Goal: Download file/media

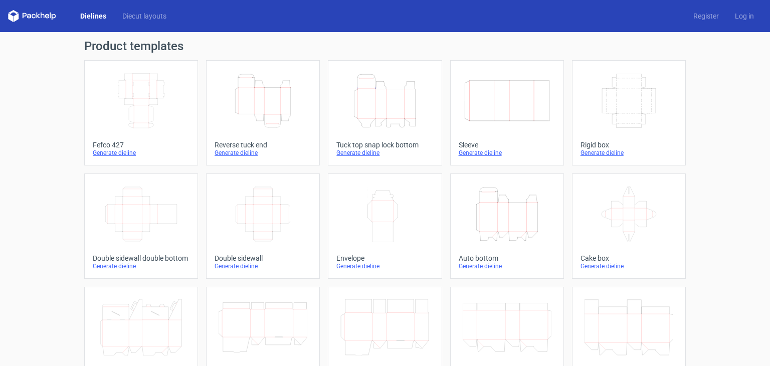
click at [487, 210] on icon "Height Depth Width" at bounding box center [507, 214] width 89 height 56
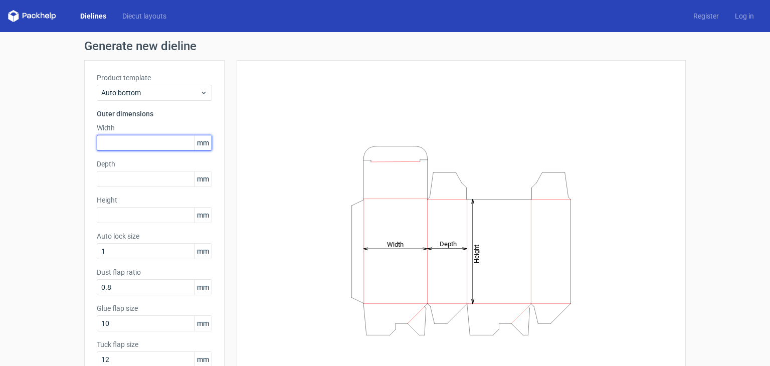
click at [134, 142] on input "text" at bounding box center [154, 143] width 115 height 16
type input "55"
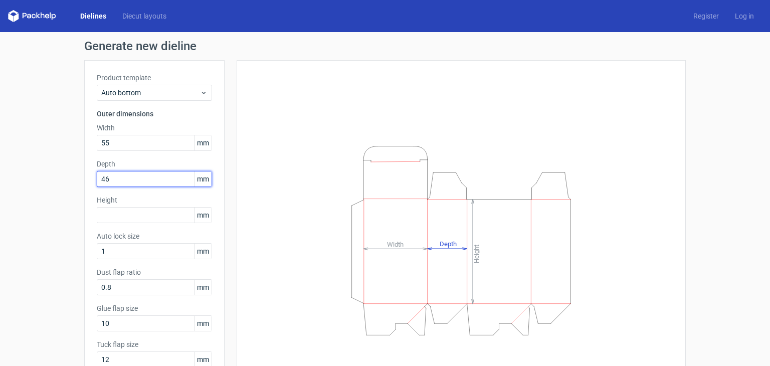
type input "46"
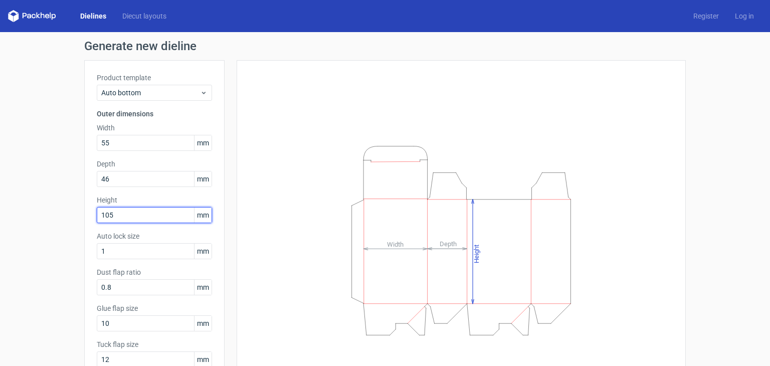
type input "105"
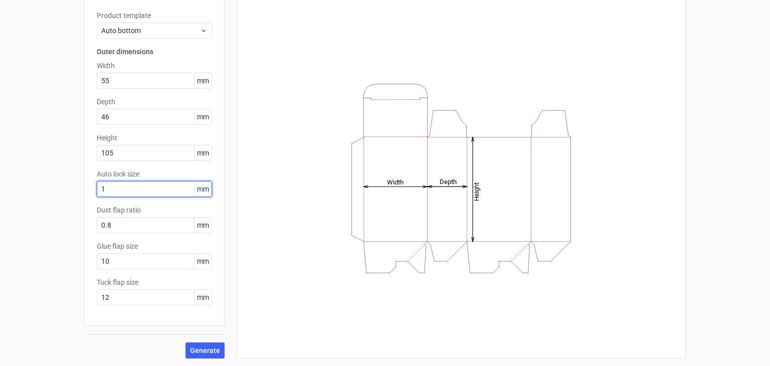
scroll to position [62, 0]
click at [206, 348] on span "Generate" at bounding box center [205, 350] width 30 height 7
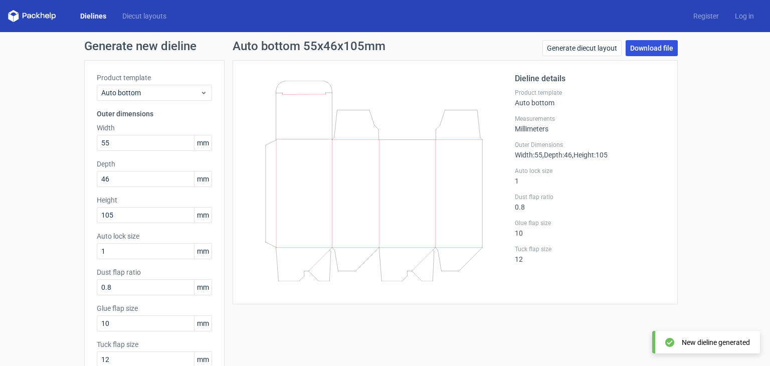
click at [650, 44] on link "Download file" at bounding box center [652, 48] width 52 height 16
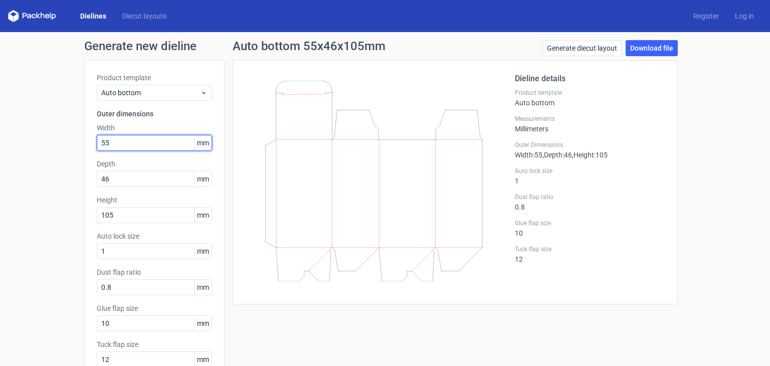
drag, startPoint x: 154, startPoint y: 142, endPoint x: 2, endPoint y: 137, distance: 153.0
click at [2, 137] on div "Generate new dieline Product template Auto bottom Outer dimensions Width 55 mm …" at bounding box center [385, 230] width 770 height 397
type input "195"
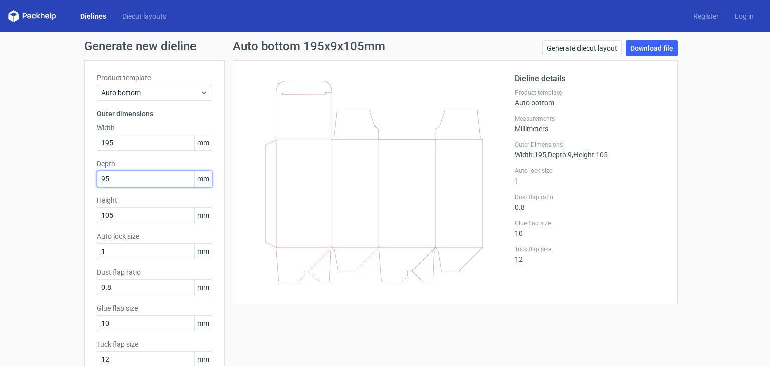
type input "95"
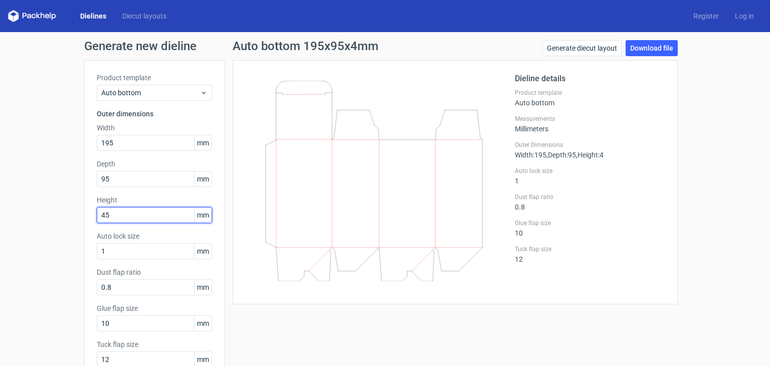
type input "45"
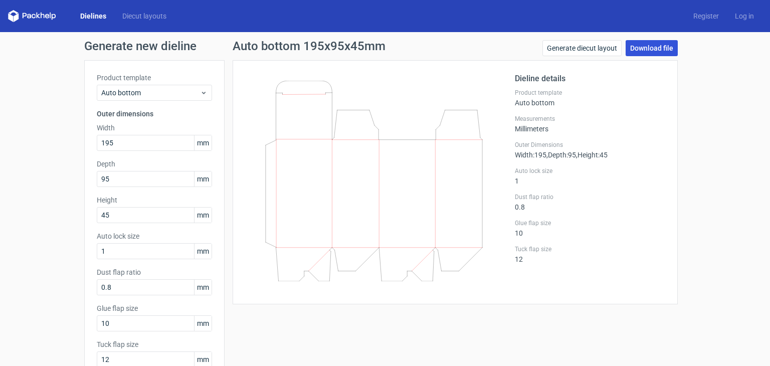
click at [652, 47] on link "Download file" at bounding box center [652, 48] width 52 height 16
click at [680, 189] on div "Auto bottom 195x95x45mm Generate diecut layout Download file Dieline details Pr…" at bounding box center [455, 230] width 461 height 380
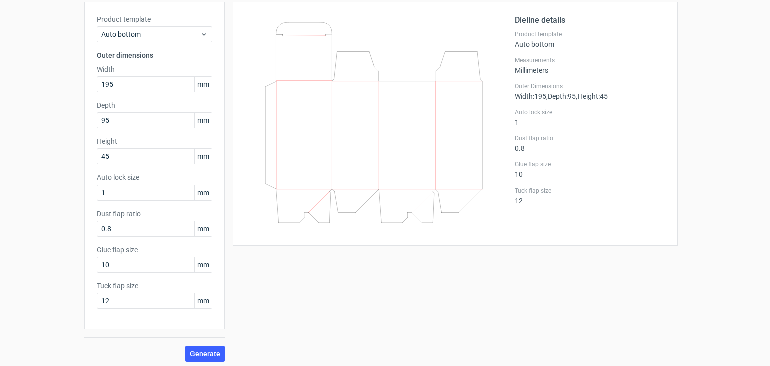
scroll to position [62, 0]
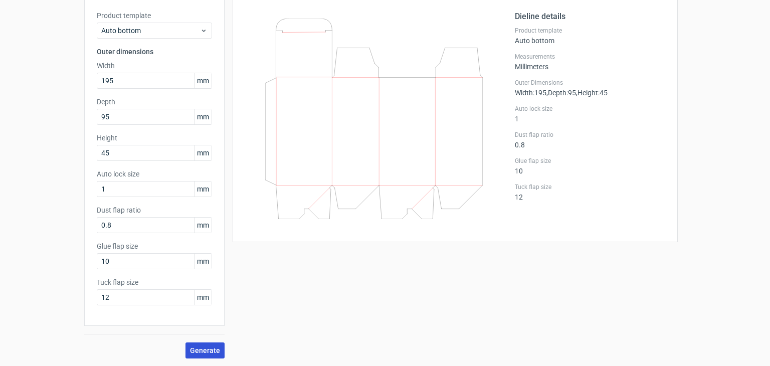
click at [201, 345] on button "Generate" at bounding box center [204, 350] width 39 height 16
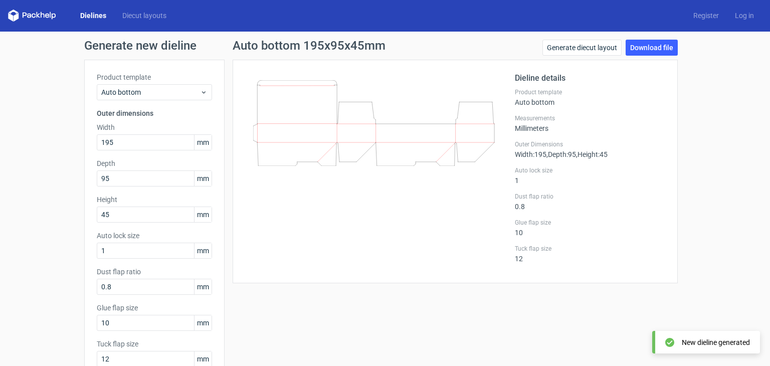
scroll to position [0, 0]
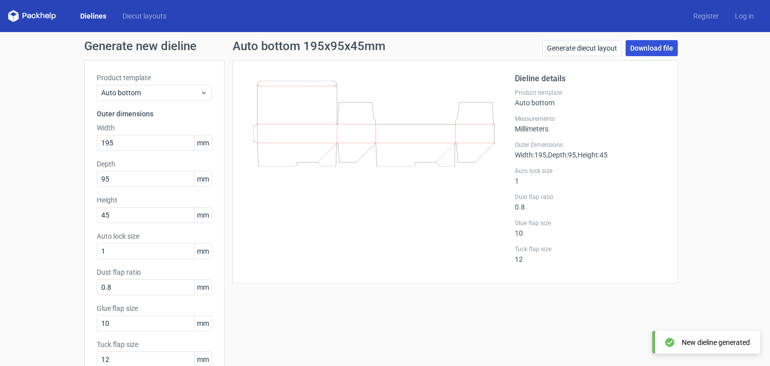
click at [649, 49] on link "Download file" at bounding box center [652, 48] width 52 height 16
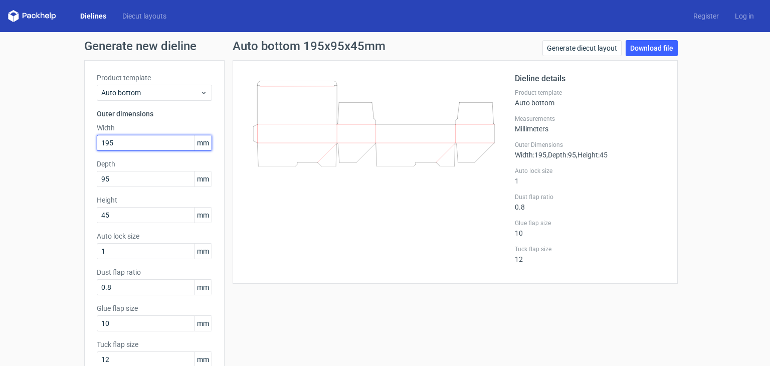
drag, startPoint x: 114, startPoint y: 142, endPoint x: 8, endPoint y: 131, distance: 107.3
click at [0, 143] on div "Generate new dieline Product template Auto bottom Outer dimensions Width 195 mm…" at bounding box center [385, 230] width 770 height 397
type input "220"
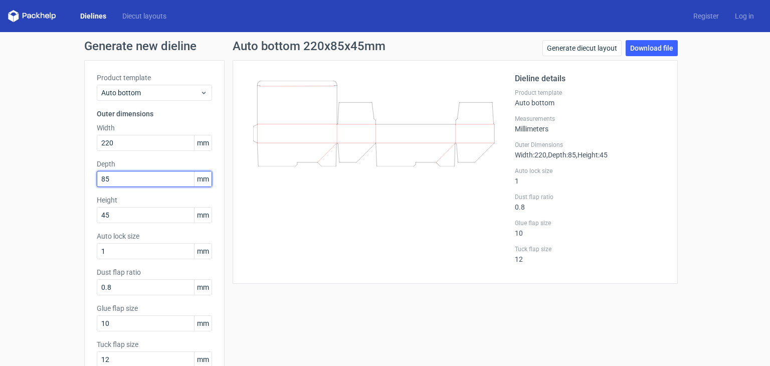
type input "85"
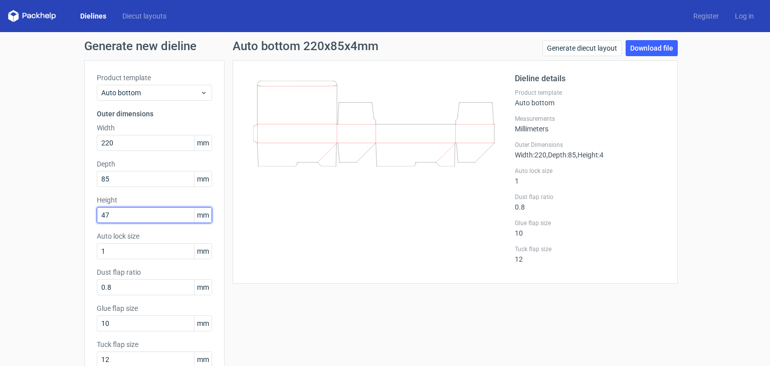
type input "47"
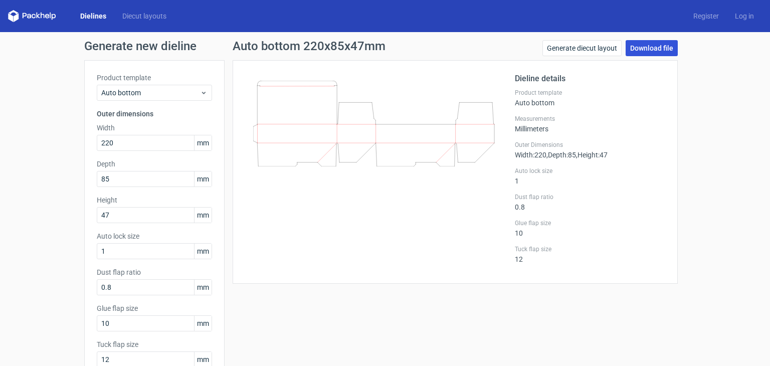
click at [652, 51] on link "Download file" at bounding box center [652, 48] width 52 height 16
click at [228, 213] on div "Auto bottom 220x85x47mm Generate diecut layout Download file Dieline details Pr…" at bounding box center [455, 230] width 461 height 380
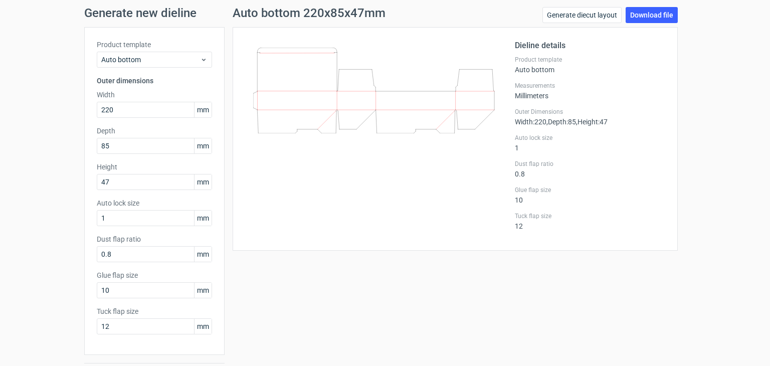
scroll to position [62, 0]
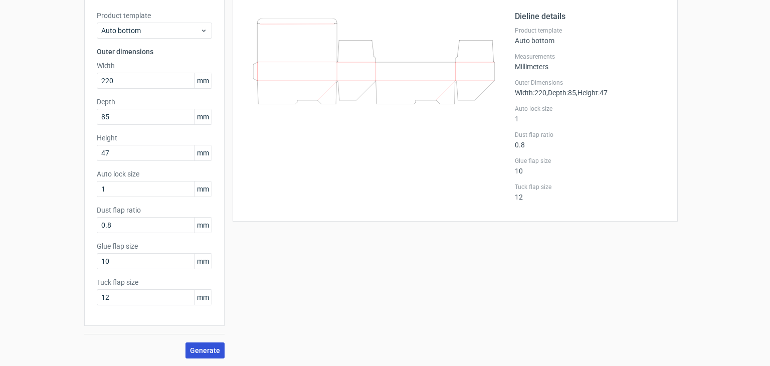
click at [205, 353] on span "Generate" at bounding box center [205, 350] width 30 height 7
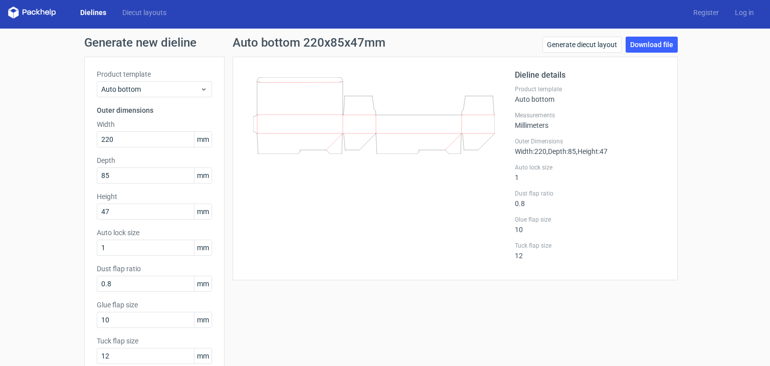
scroll to position [0, 0]
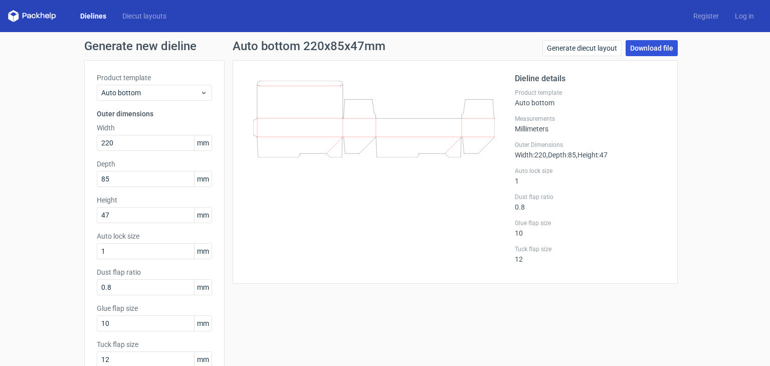
click at [630, 47] on link "Download file" at bounding box center [652, 48] width 52 height 16
